Goal: Use online tool/utility: Utilize a website feature to perform a specific function

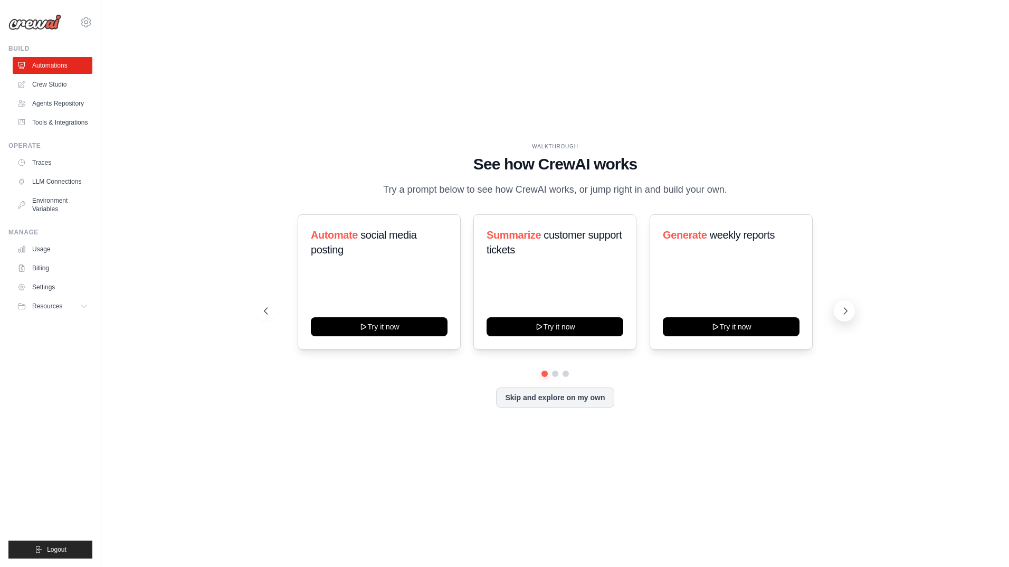
click at [841, 309] on icon at bounding box center [845, 311] width 11 height 11
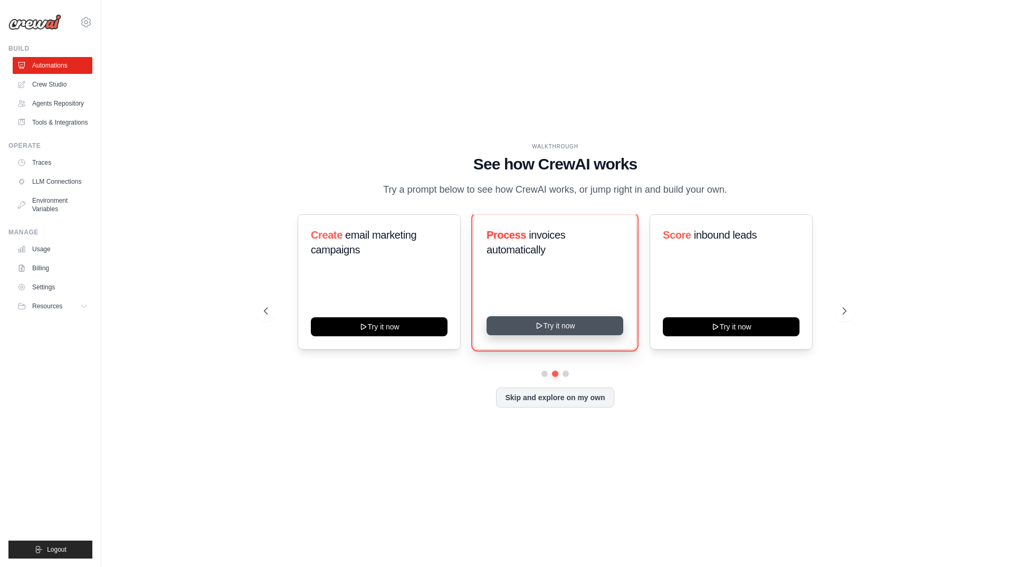
click at [570, 326] on button "Try it now" at bounding box center [555, 325] width 137 height 19
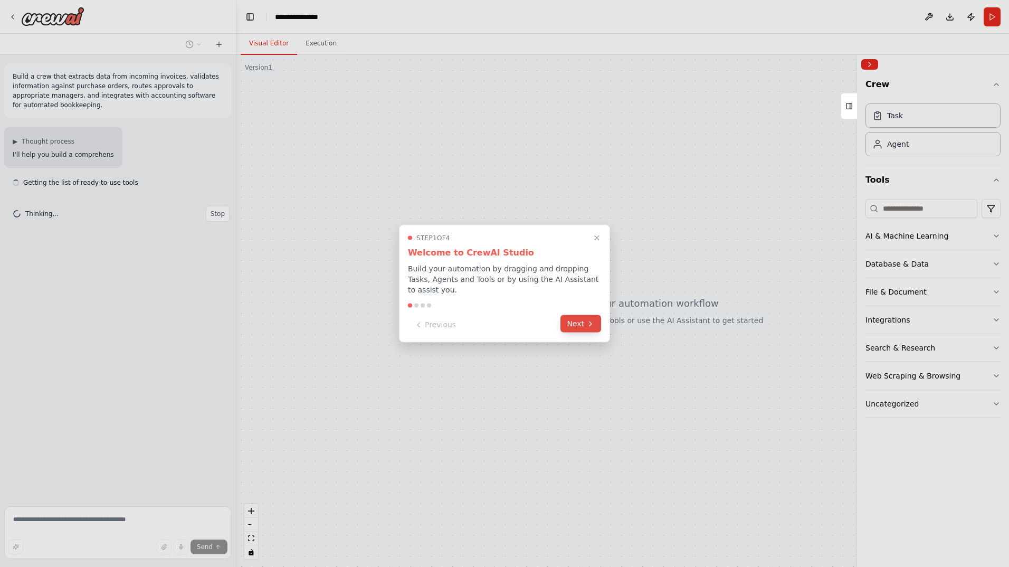
click at [580, 319] on button "Next" at bounding box center [581, 323] width 41 height 17
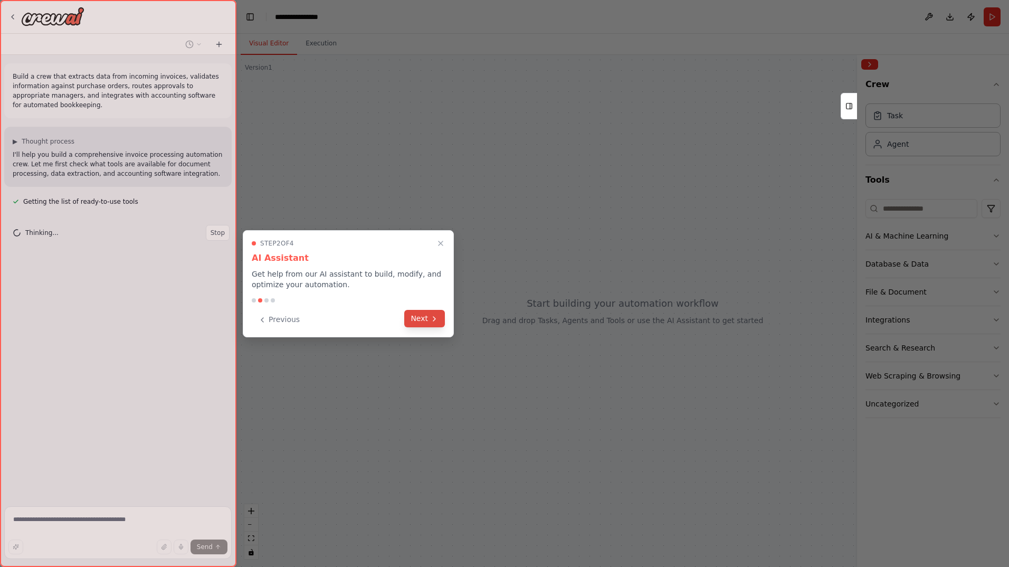
click at [420, 317] on button "Next" at bounding box center [424, 318] width 41 height 17
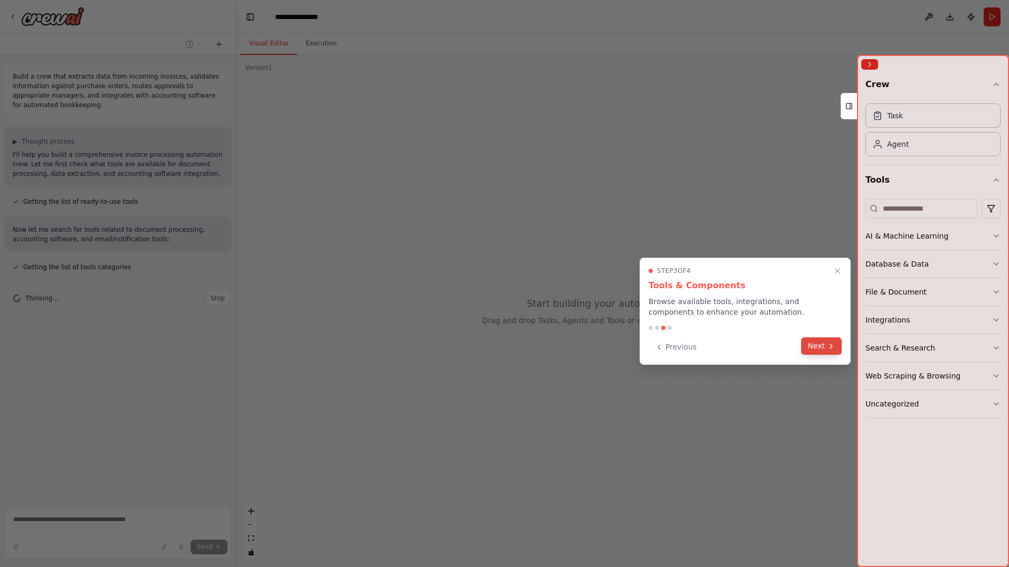
click at [813, 350] on button "Next" at bounding box center [821, 345] width 41 height 17
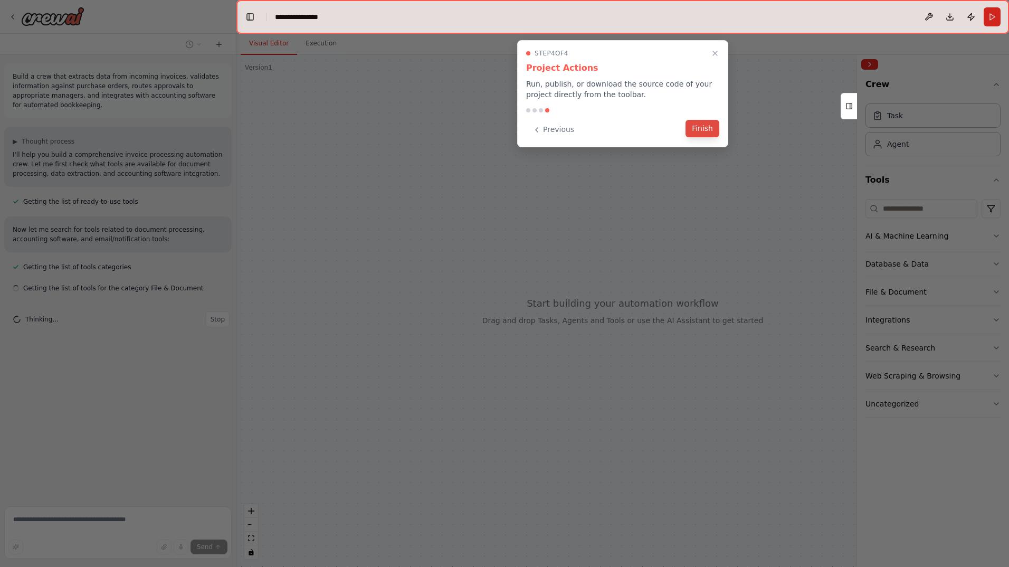
click at [708, 127] on button "Finish" at bounding box center [703, 128] width 34 height 17
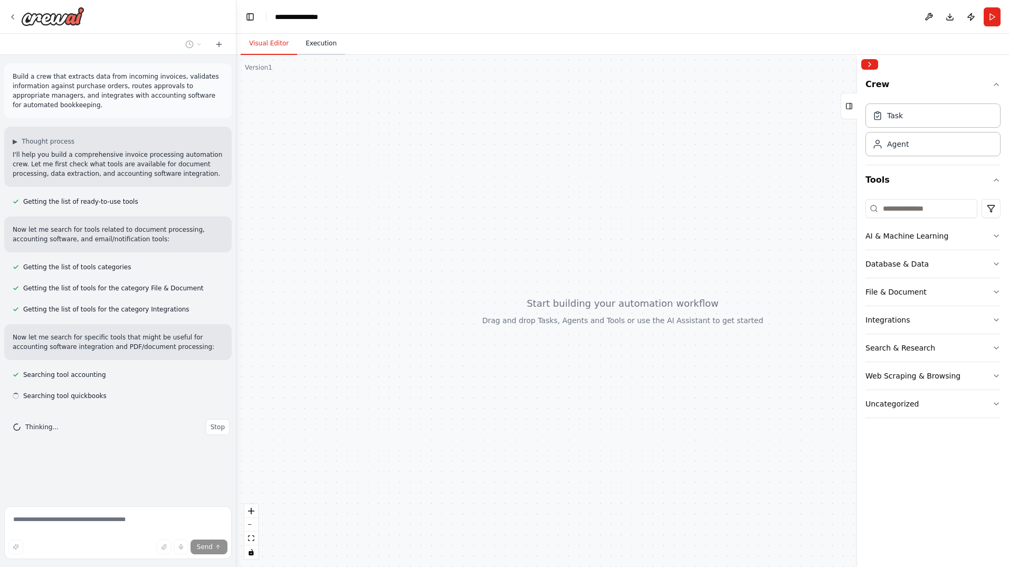
click at [317, 45] on button "Execution" at bounding box center [321, 44] width 48 height 22
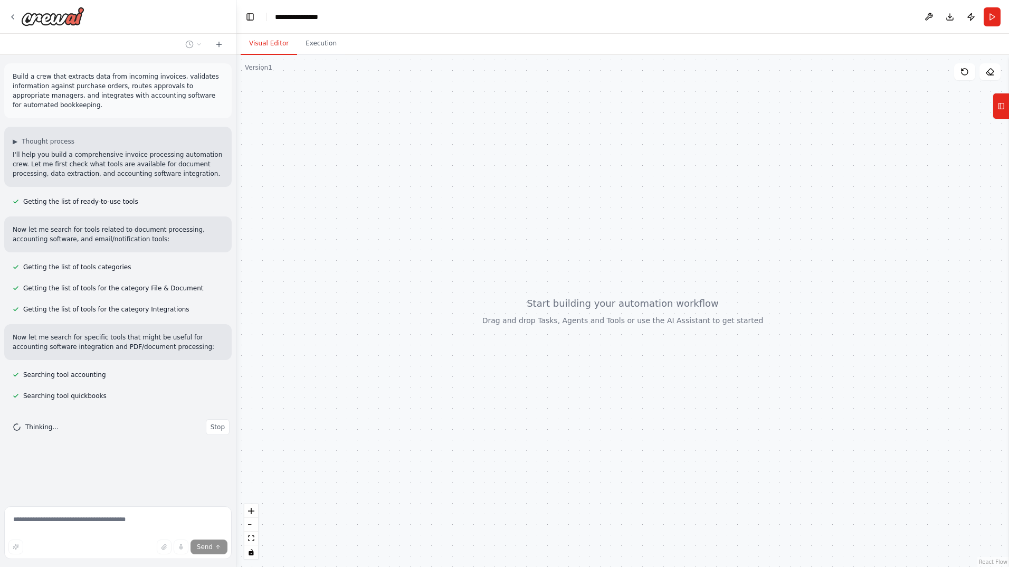
click at [271, 42] on button "Visual Editor" at bounding box center [269, 44] width 56 height 22
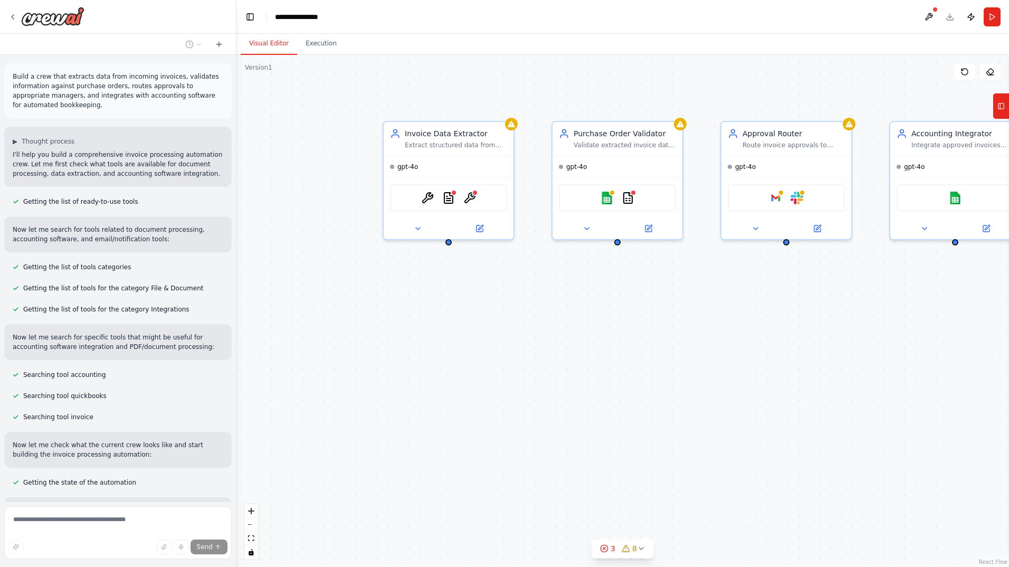
drag, startPoint x: 816, startPoint y: 344, endPoint x: 751, endPoint y: 357, distance: 66.3
click at [751, 357] on div "Invoice Data Extractor Extract structured data from incoming invoices including…" at bounding box center [622, 311] width 773 height 512
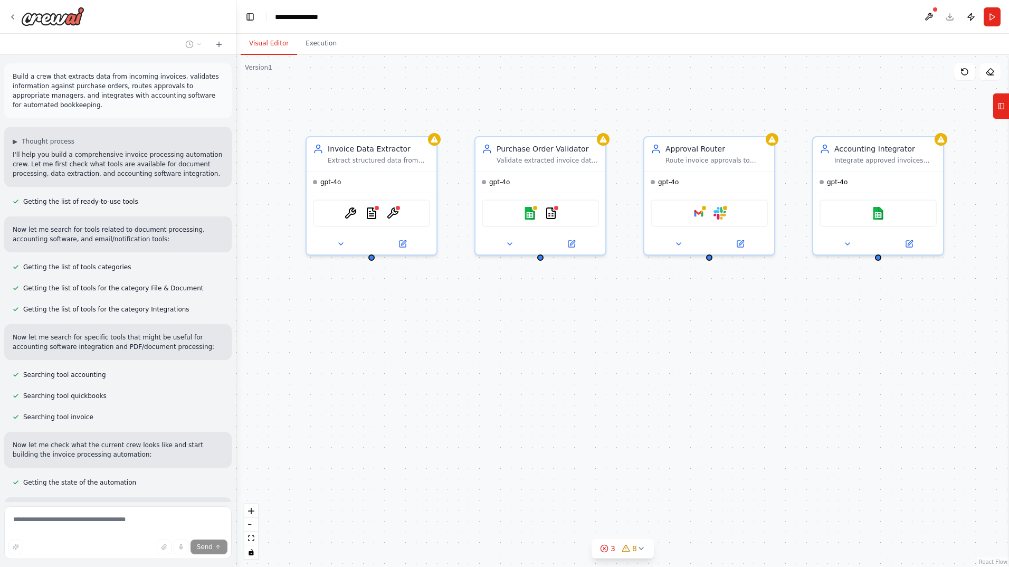
drag, startPoint x: 908, startPoint y: 335, endPoint x: 831, endPoint y: 350, distance: 78.6
click at [831, 350] on div "Invoice Data Extractor Extract structured data from incoming invoices including…" at bounding box center [622, 311] width 773 height 512
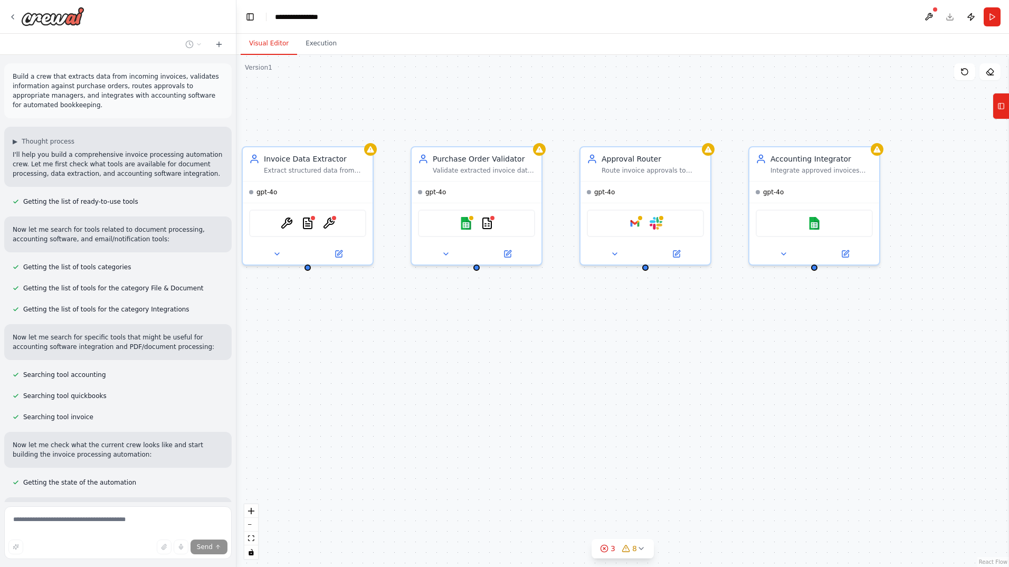
drag, startPoint x: 912, startPoint y: 335, endPoint x: 848, endPoint y: 345, distance: 64.7
click at [848, 345] on div "Invoice Data Extractor Extract structured data from incoming invoices including…" at bounding box center [622, 311] width 773 height 512
click at [785, 197] on div "gpt-4o" at bounding box center [815, 189] width 130 height 21
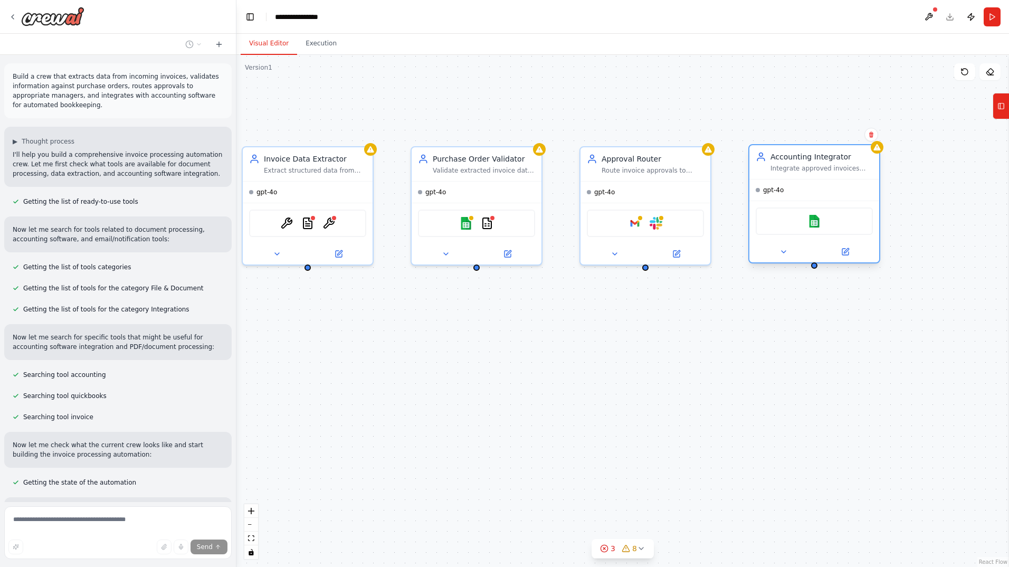
click at [785, 197] on div "gpt-4o" at bounding box center [815, 189] width 130 height 21
click at [327, 203] on div "OCRTool PDFSearchTool ContextualAIParseTool" at bounding box center [308, 221] width 130 height 41
drag, startPoint x: 327, startPoint y: 203, endPoint x: 284, endPoint y: 330, distance: 134.9
click at [284, 330] on div "Invoice Data Extractor Extract structured data from incoming invoices including…" at bounding box center [622, 311] width 773 height 512
click at [267, 193] on span "gpt-4o" at bounding box center [267, 190] width 21 height 8
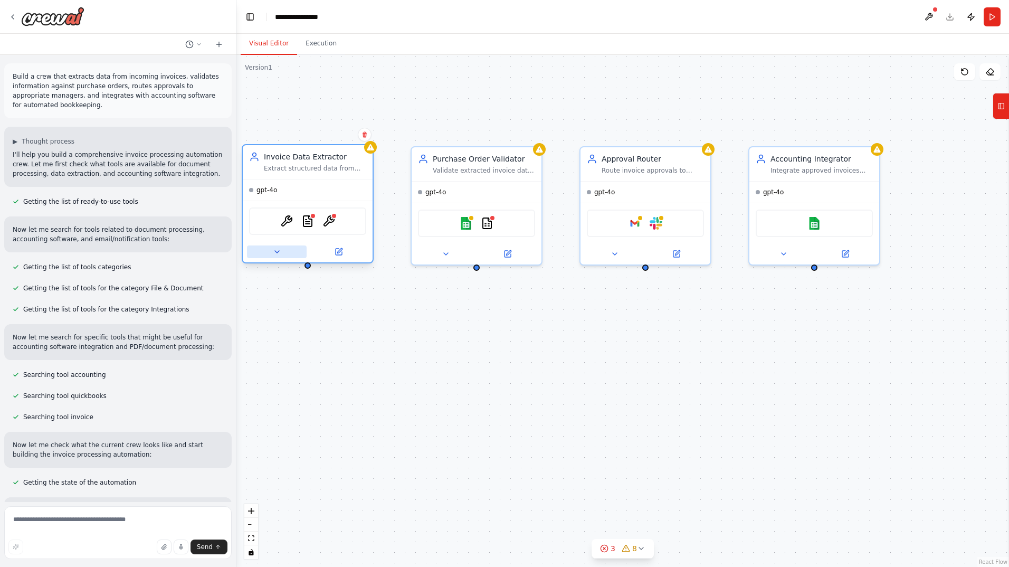
click at [280, 255] on icon at bounding box center [277, 252] width 8 height 8
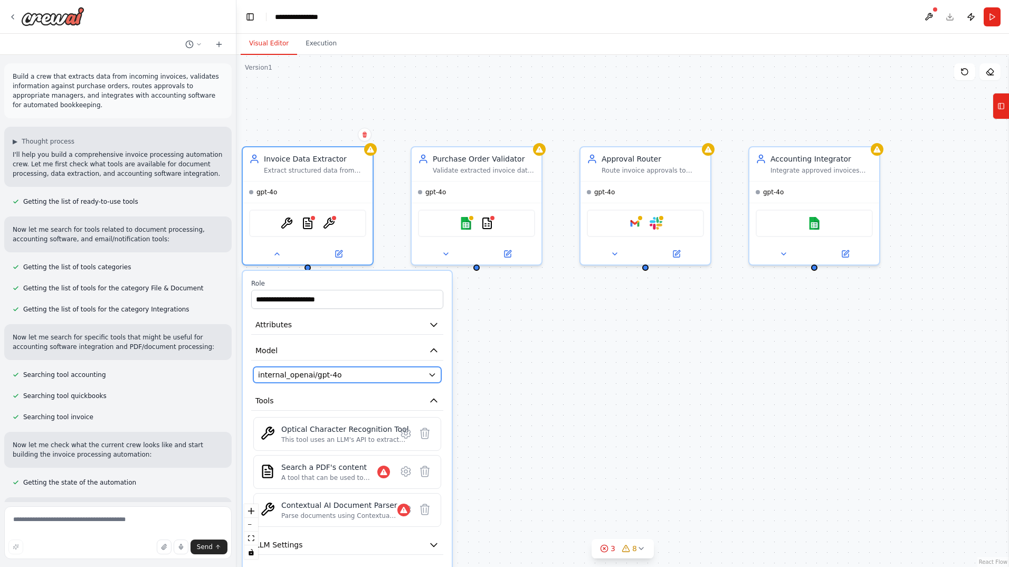
click at [433, 378] on icon "button" at bounding box center [432, 375] width 8 height 8
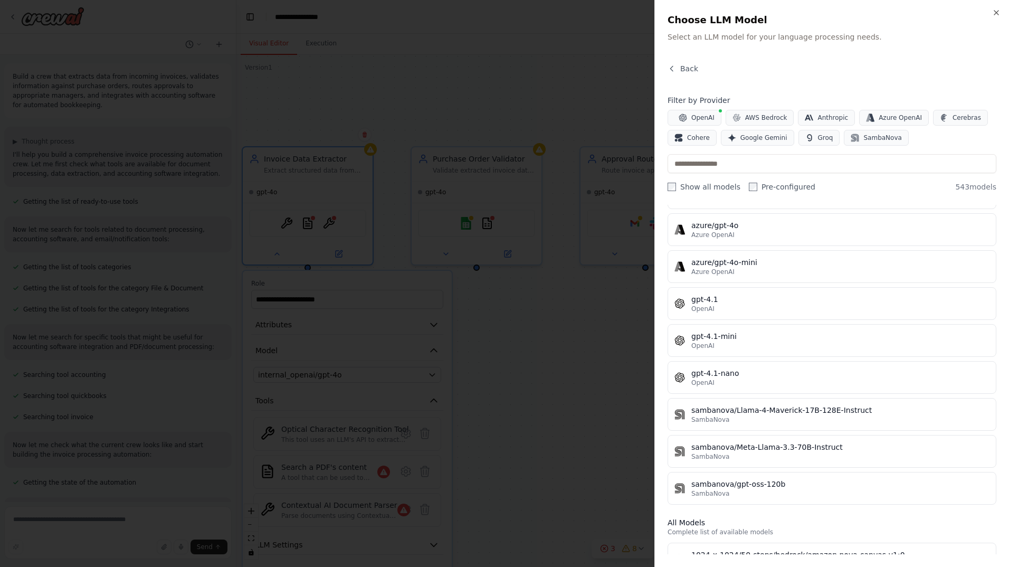
scroll to position [211, 0]
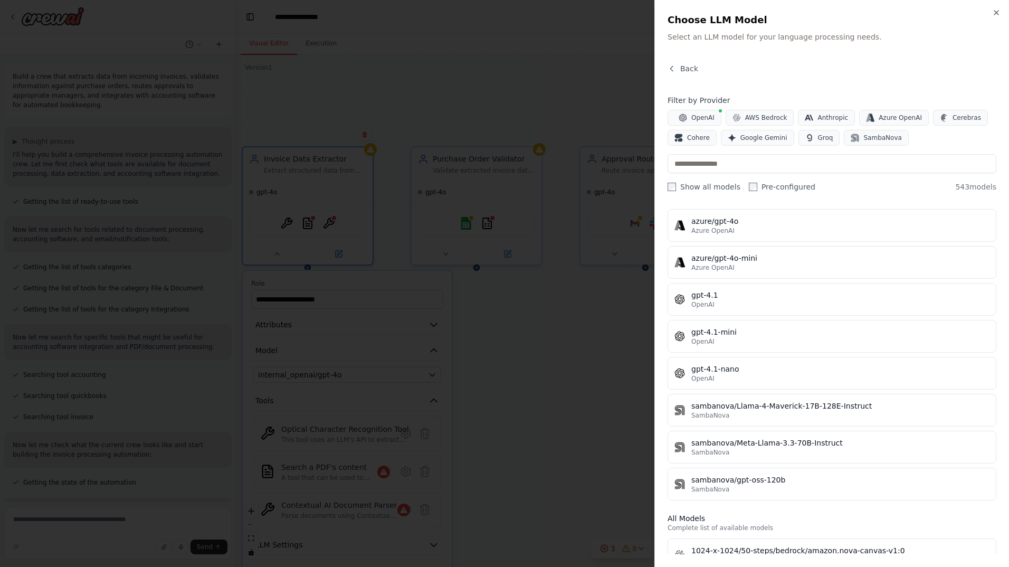
click at [588, 350] on div at bounding box center [504, 283] width 1009 height 567
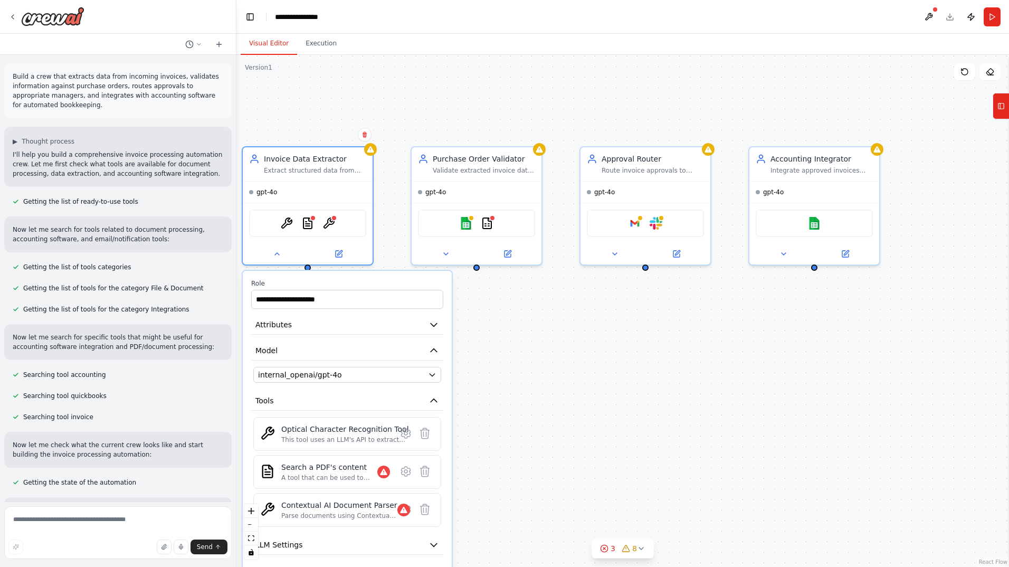
click at [588, 350] on div "**********" at bounding box center [622, 311] width 773 height 512
